Goal: Task Accomplishment & Management: Use online tool/utility

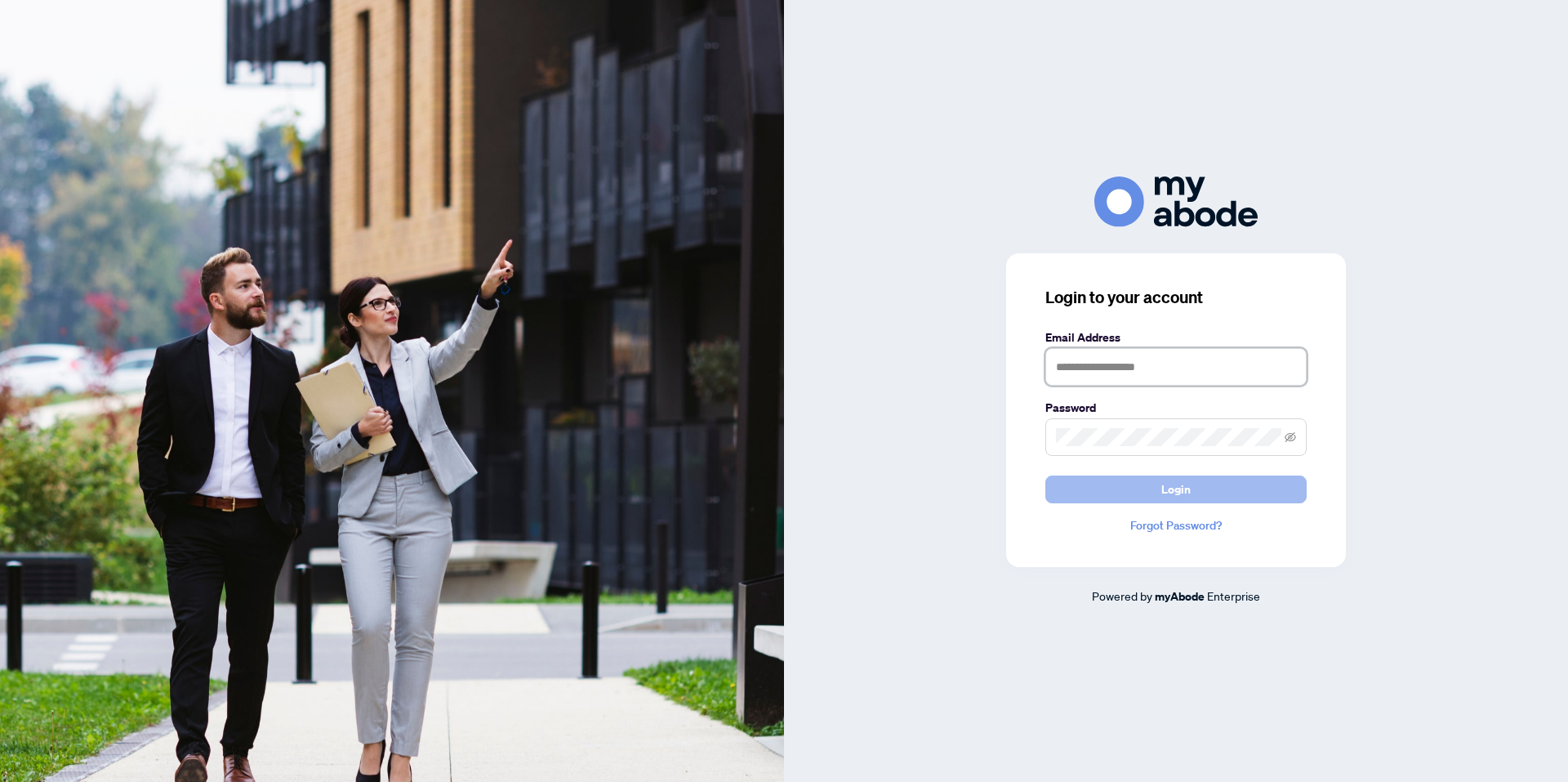
type input "**********"
click at [1200, 494] on button "Login" at bounding box center [1176, 489] width 262 height 28
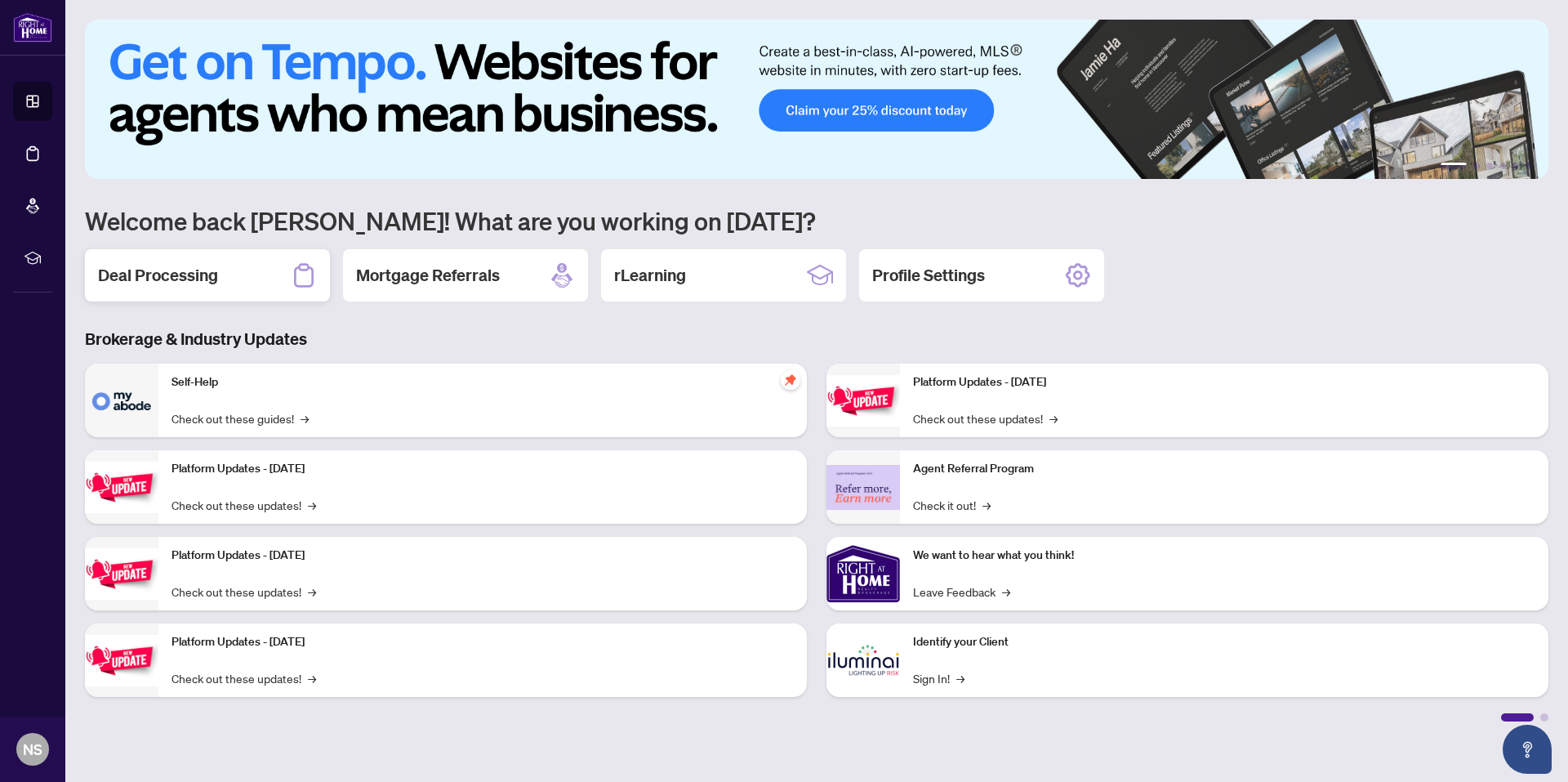
click at [193, 263] on div "Deal Processing" at bounding box center [207, 275] width 245 height 53
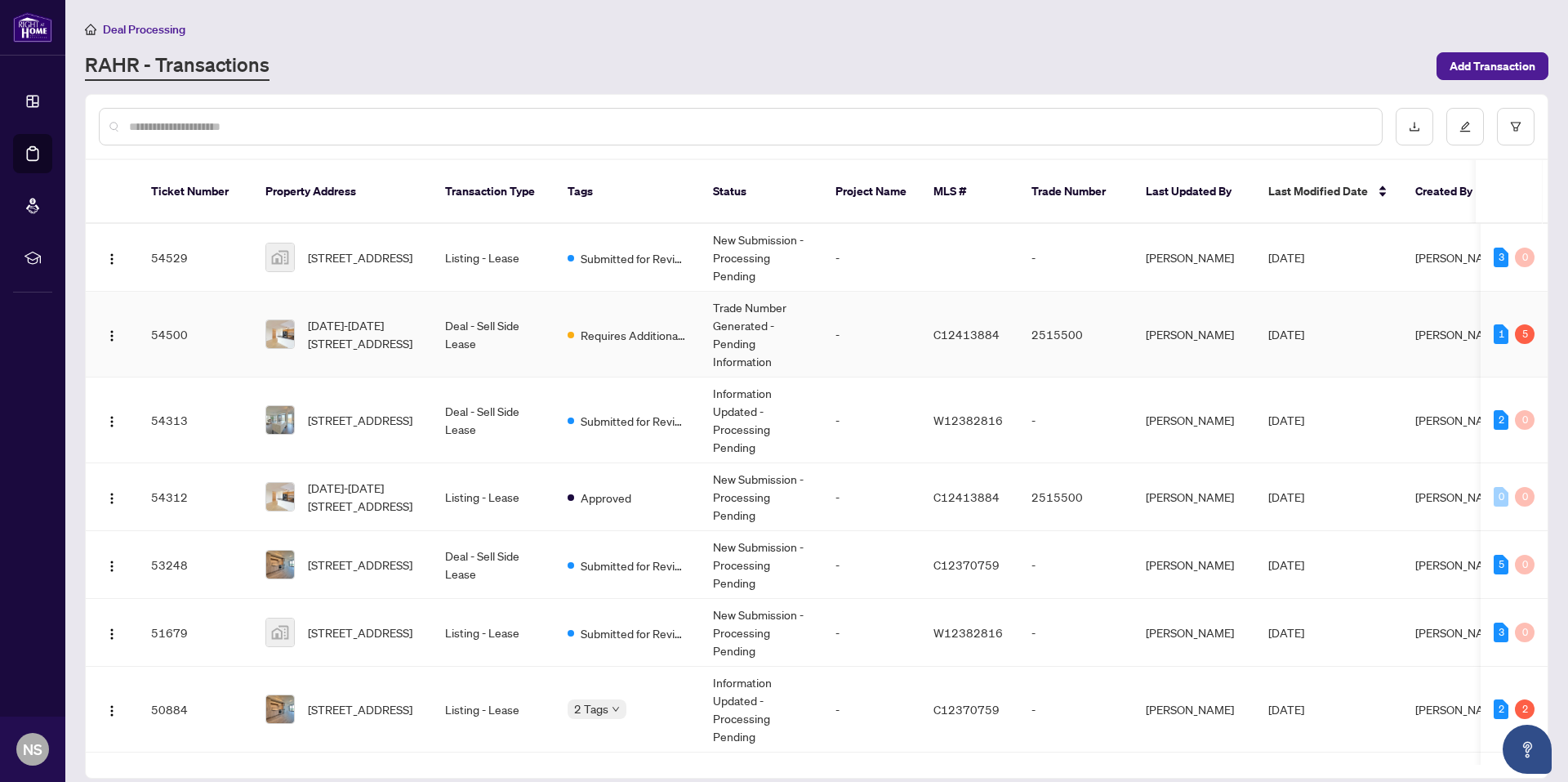
click at [1347, 325] on td "[DATE]" at bounding box center [1329, 334] width 147 height 86
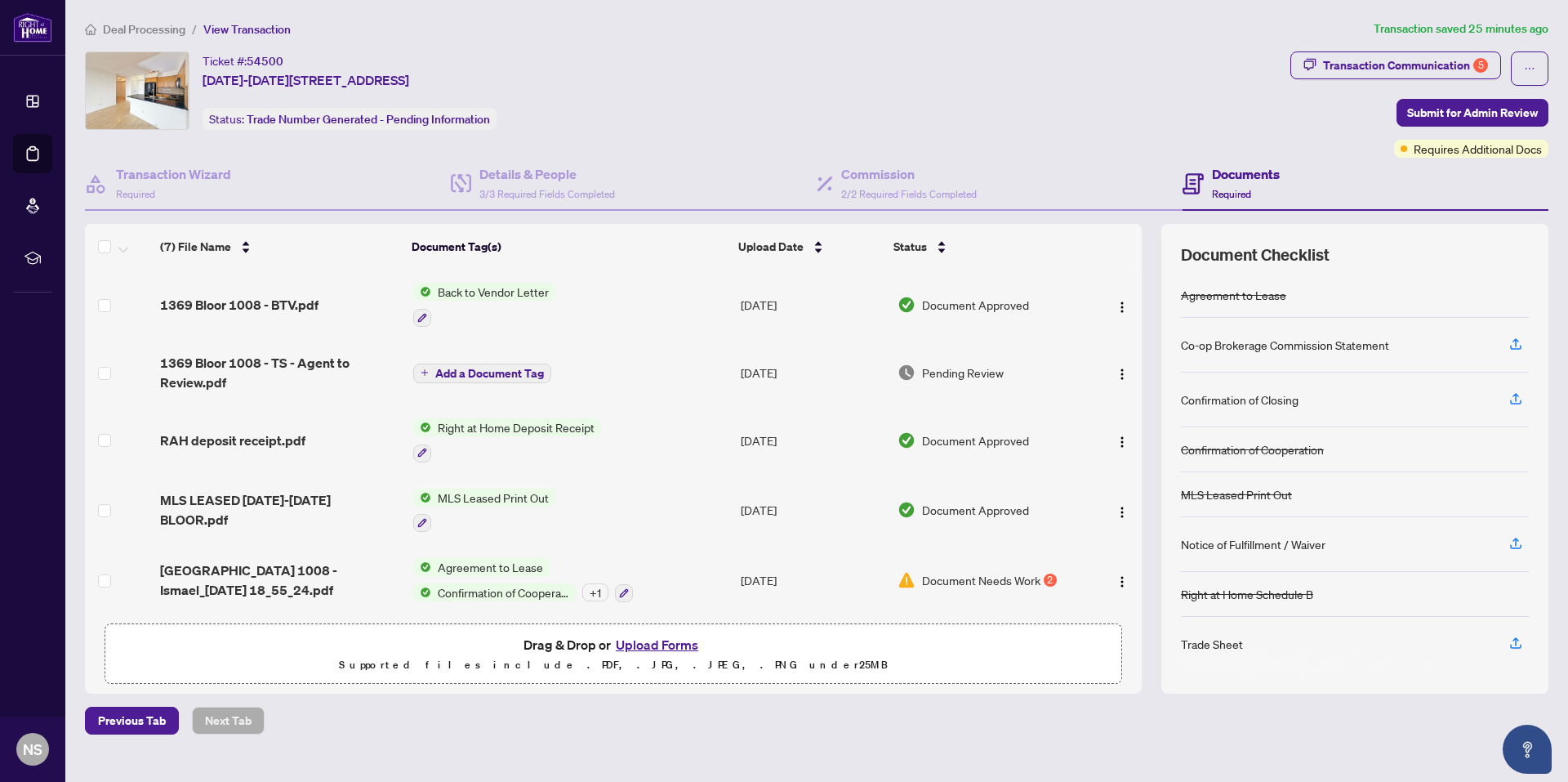
scroll to position [144, 0]
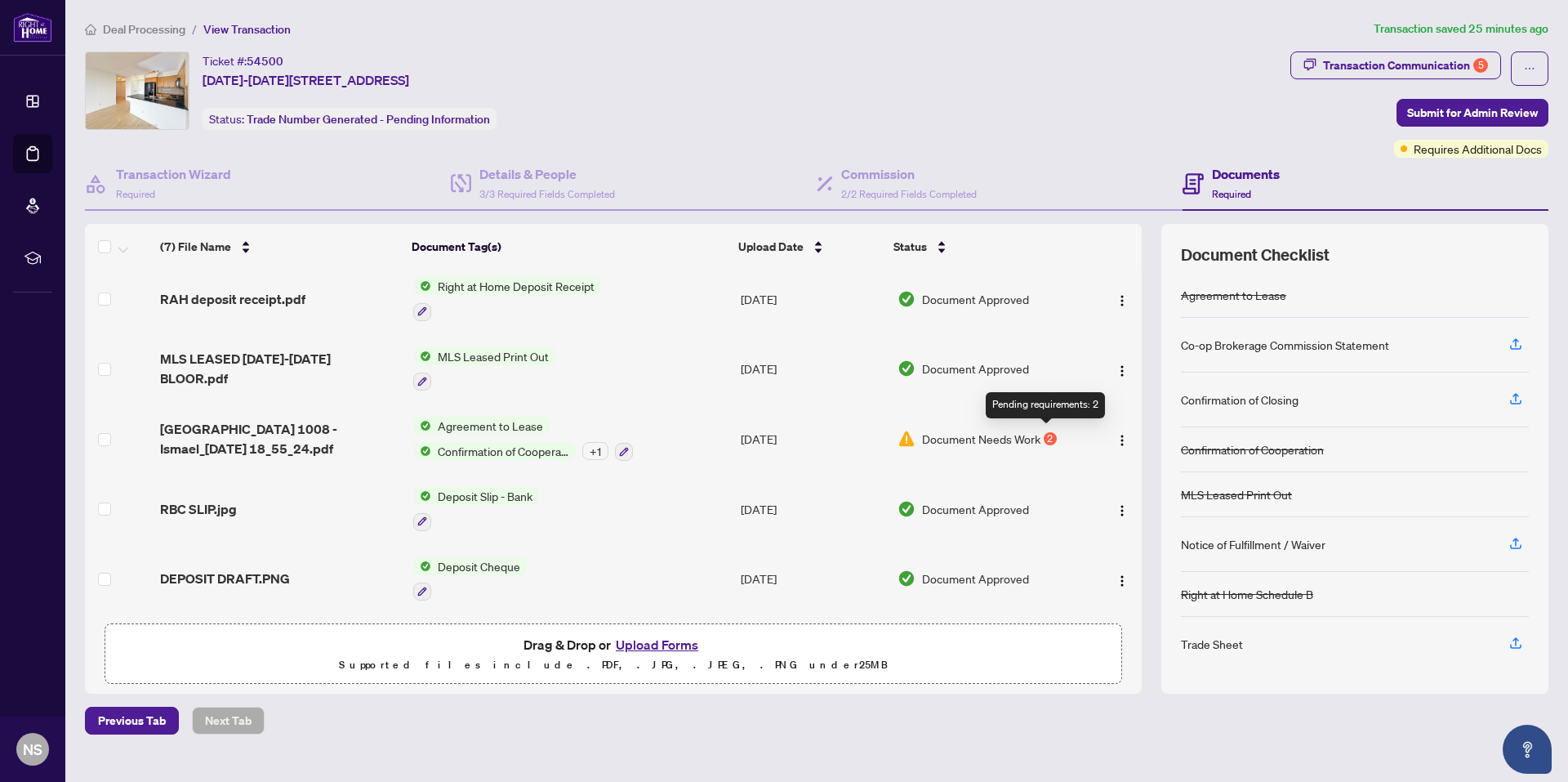
click at [1044, 433] on div "2" at bounding box center [1050, 439] width 13 height 13
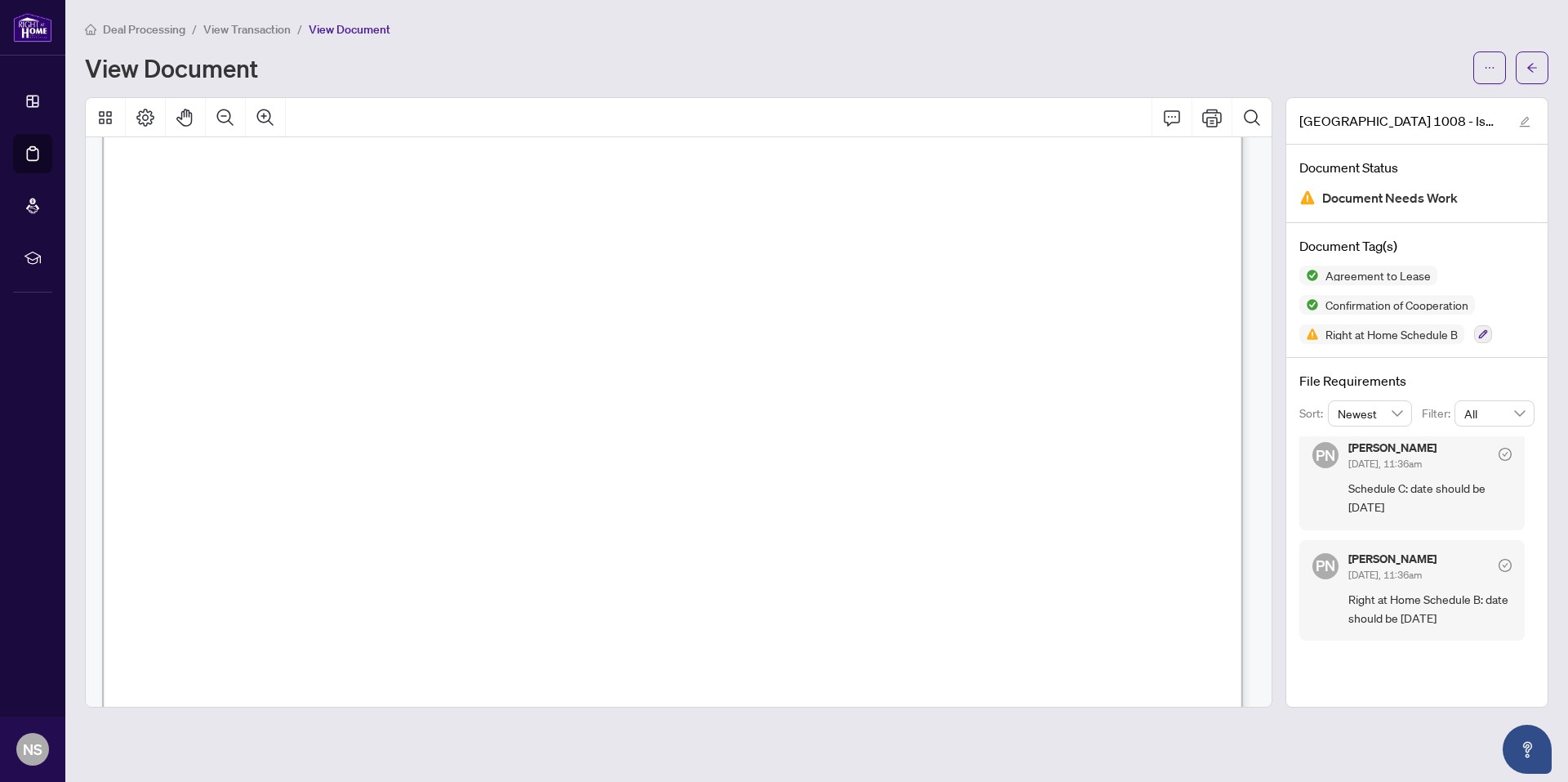
scroll to position [980, 0]
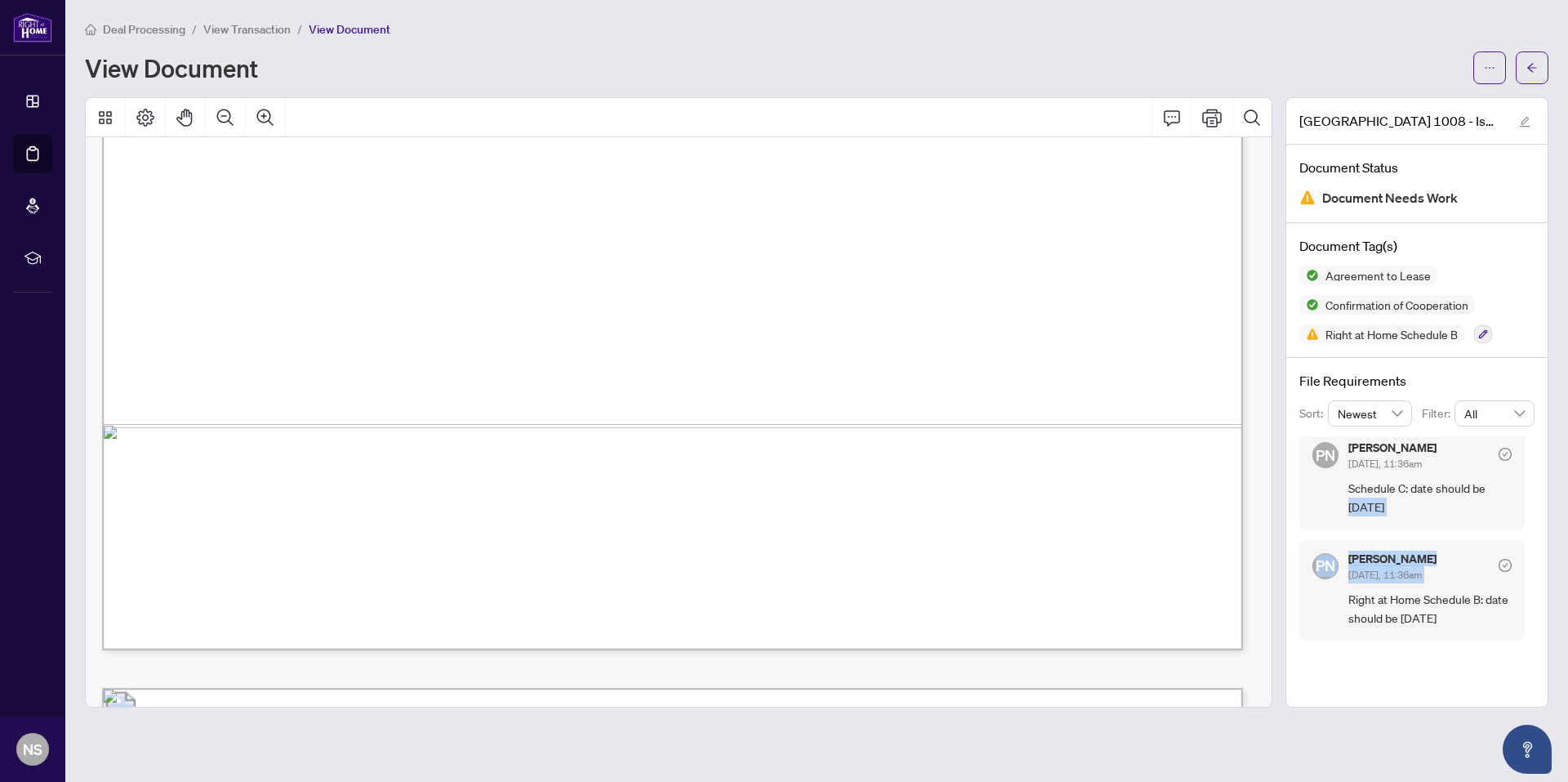
drag, startPoint x: 1529, startPoint y: 497, endPoint x: 1528, endPoint y: 554, distance: 57.0
click at [1528, 554] on div "PN [PERSON_NAME] [DATE], 11:36am Schedule C: date should be [DATE] PN [PERSON_N…" at bounding box center [1417, 538] width 235 height 205
